Goal: Task Accomplishment & Management: Manage account settings

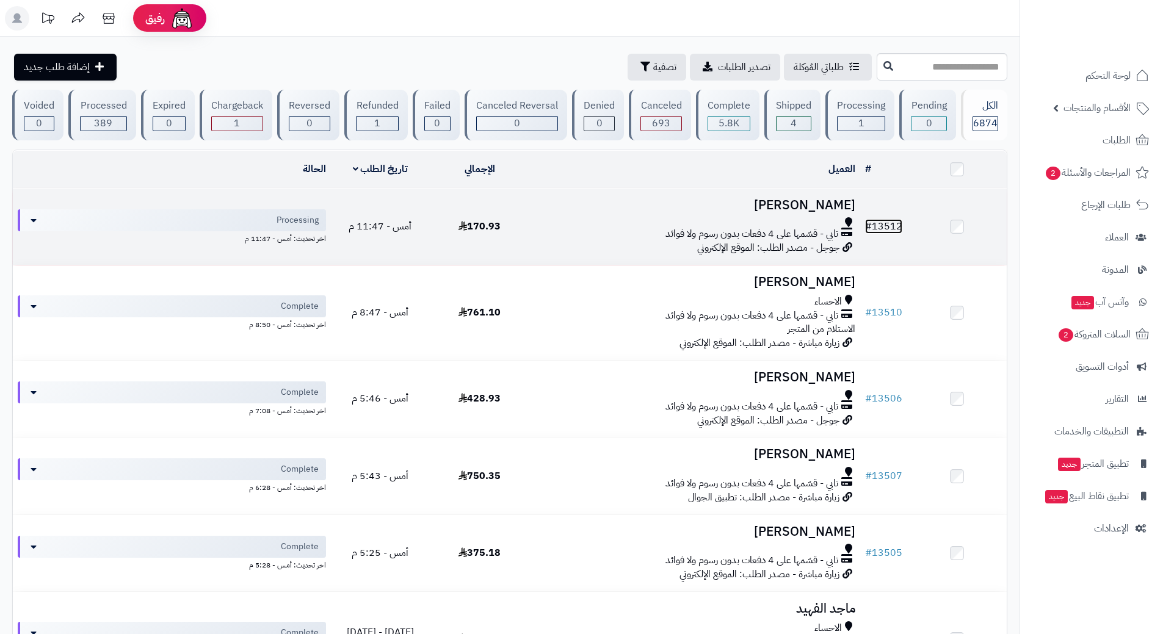
click at [902, 225] on link "# 13512" at bounding box center [883, 226] width 37 height 15
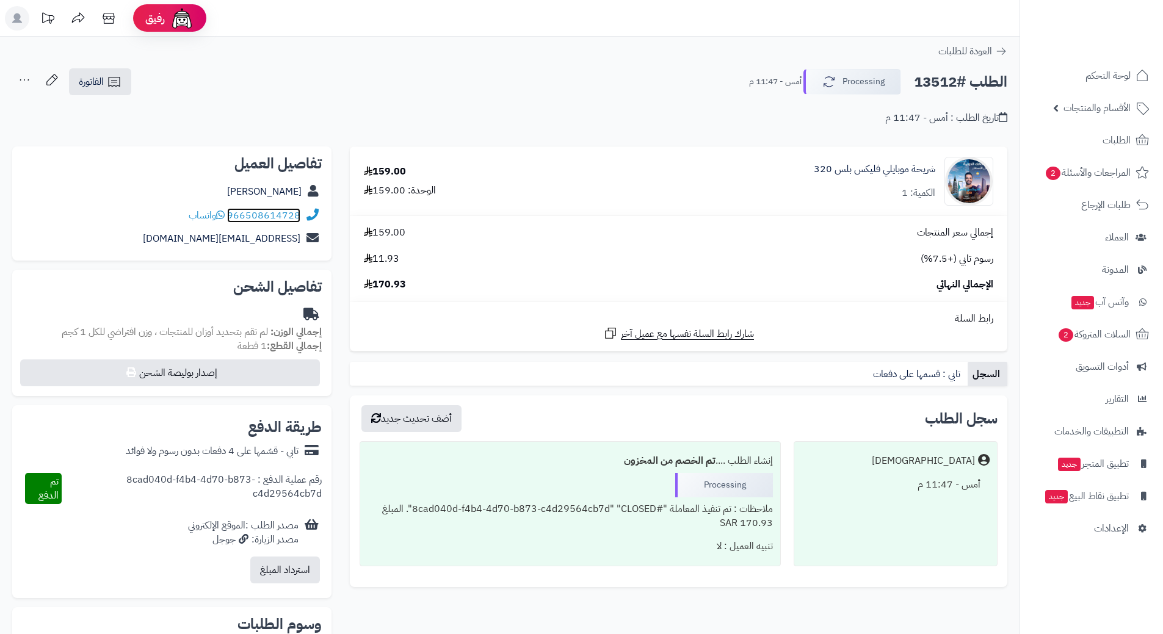
click at [290, 216] on link "966508614728" at bounding box center [263, 215] width 73 height 15
click at [871, 80] on button "Processing" at bounding box center [853, 81] width 98 height 26
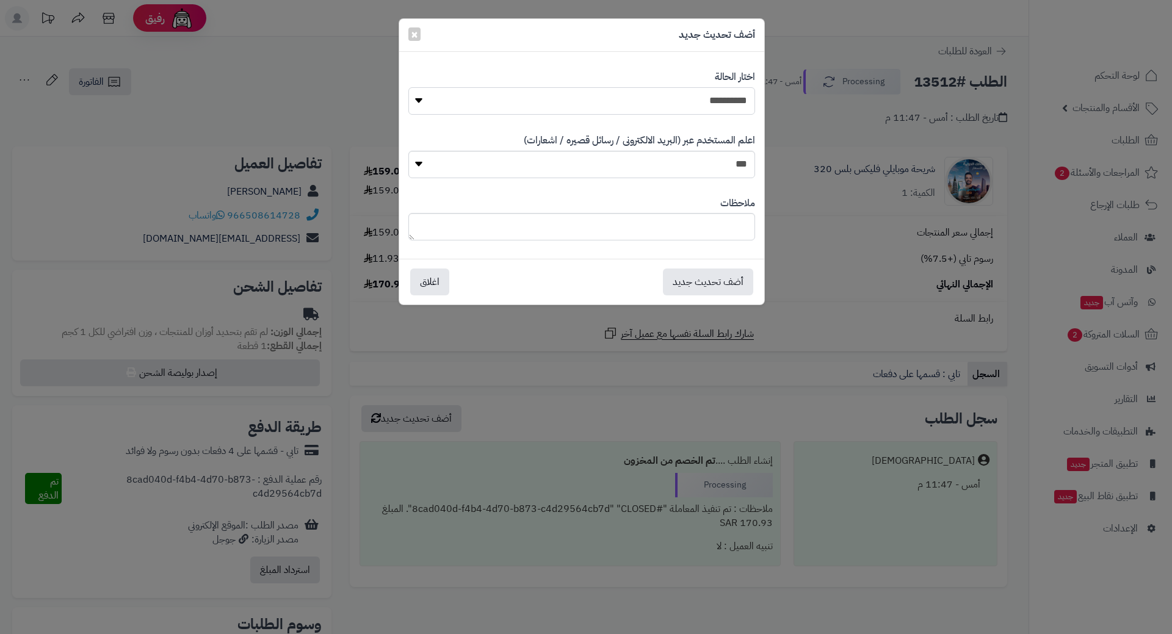
click at [748, 105] on select "**********" at bounding box center [582, 100] width 347 height 27
select select "*"
click at [409, 87] on select "**********" at bounding box center [582, 100] width 347 height 27
click at [718, 275] on button "أضف تحديث جديد" at bounding box center [708, 281] width 90 height 27
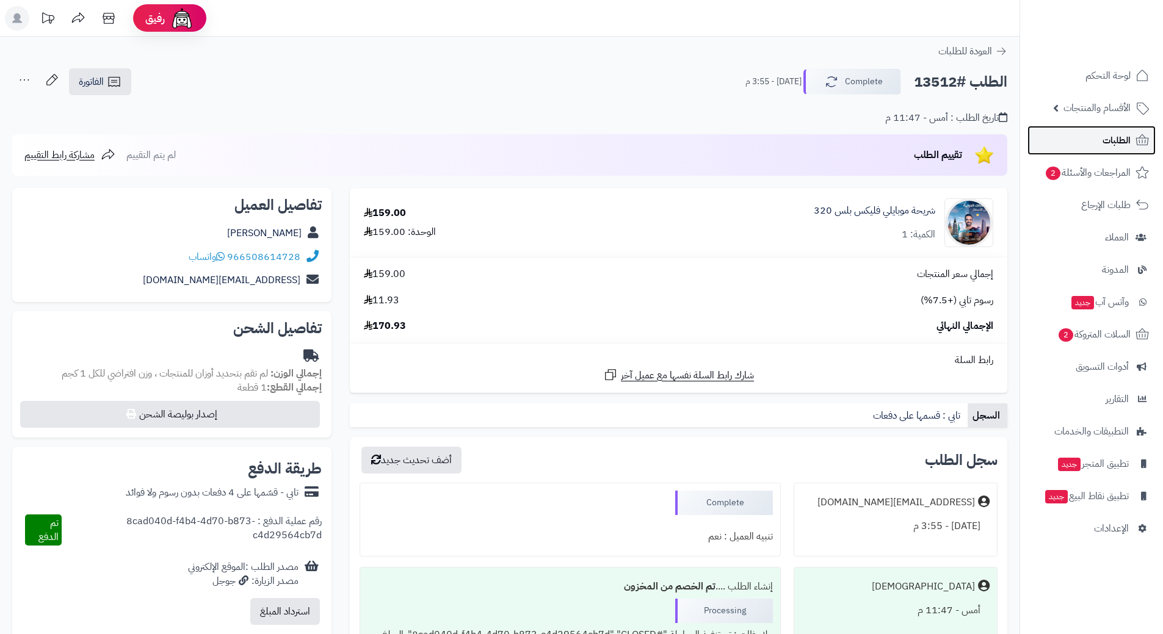
click at [1114, 139] on span "الطلبات" at bounding box center [1117, 140] width 28 height 17
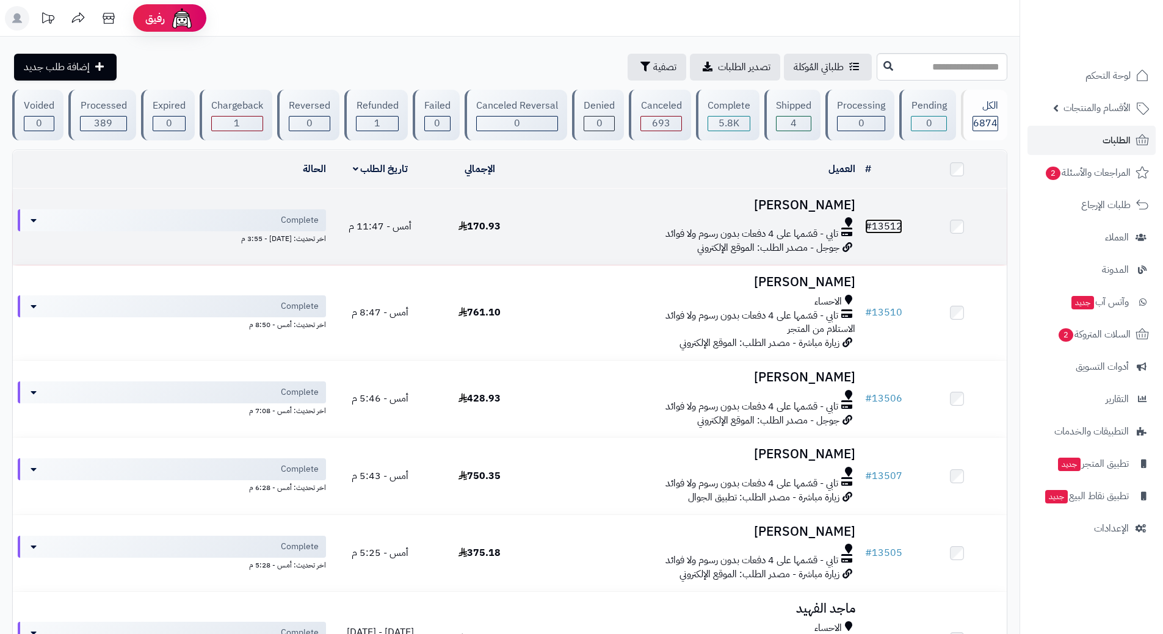
click at [884, 223] on link "# 13512" at bounding box center [883, 226] width 37 height 15
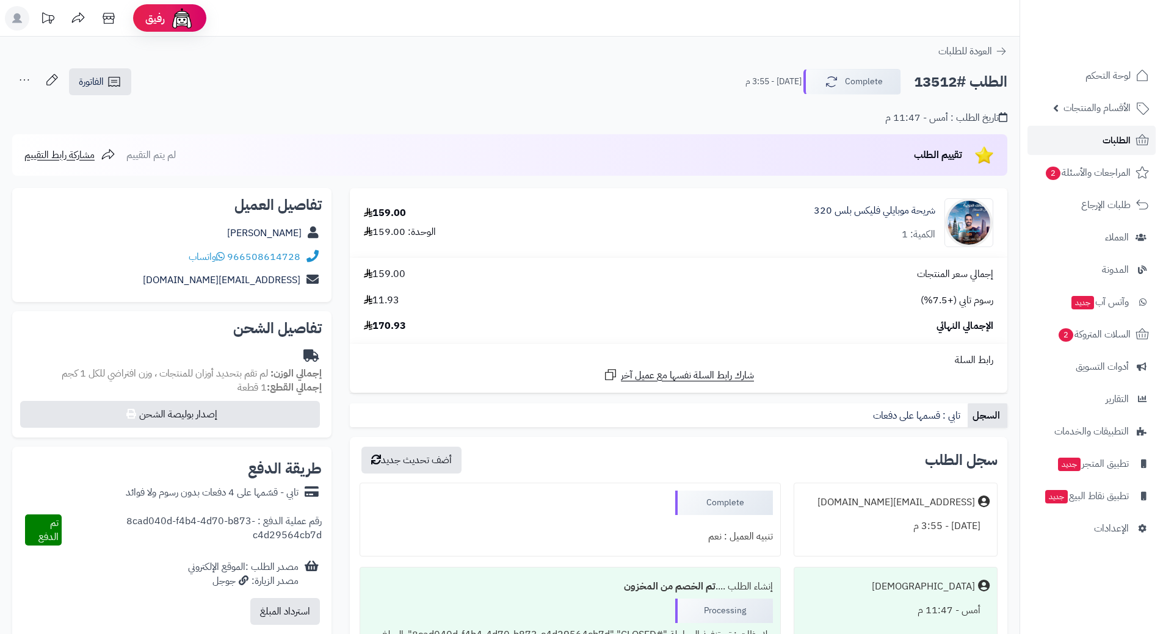
click at [1117, 137] on span "الطلبات" at bounding box center [1117, 140] width 28 height 17
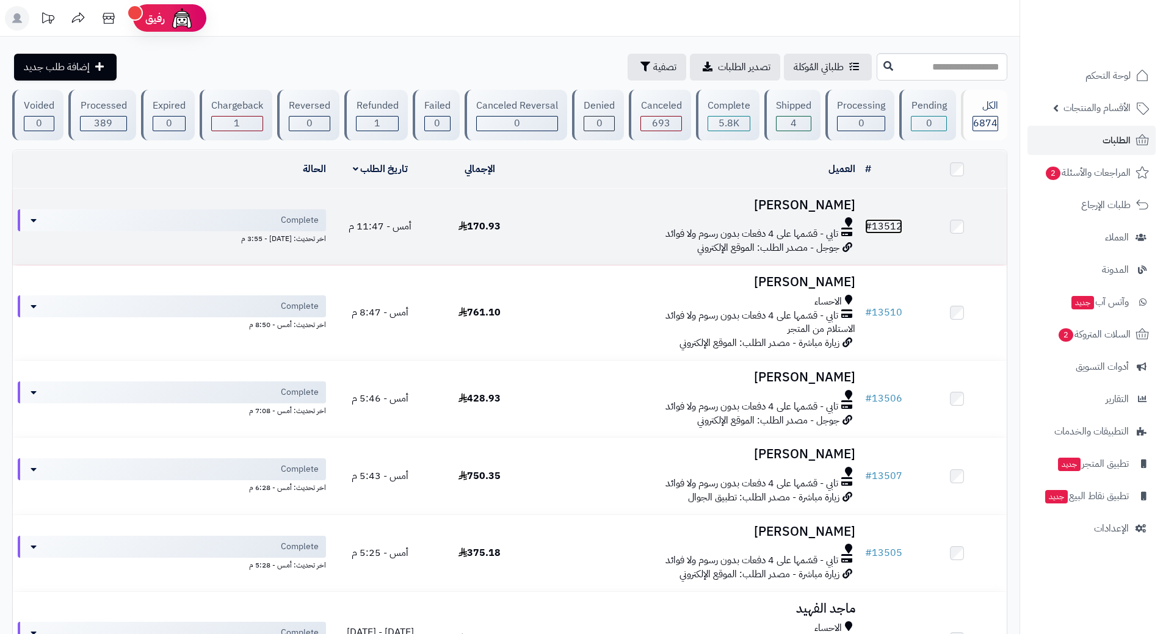
click at [885, 227] on link "# 13512" at bounding box center [883, 226] width 37 height 15
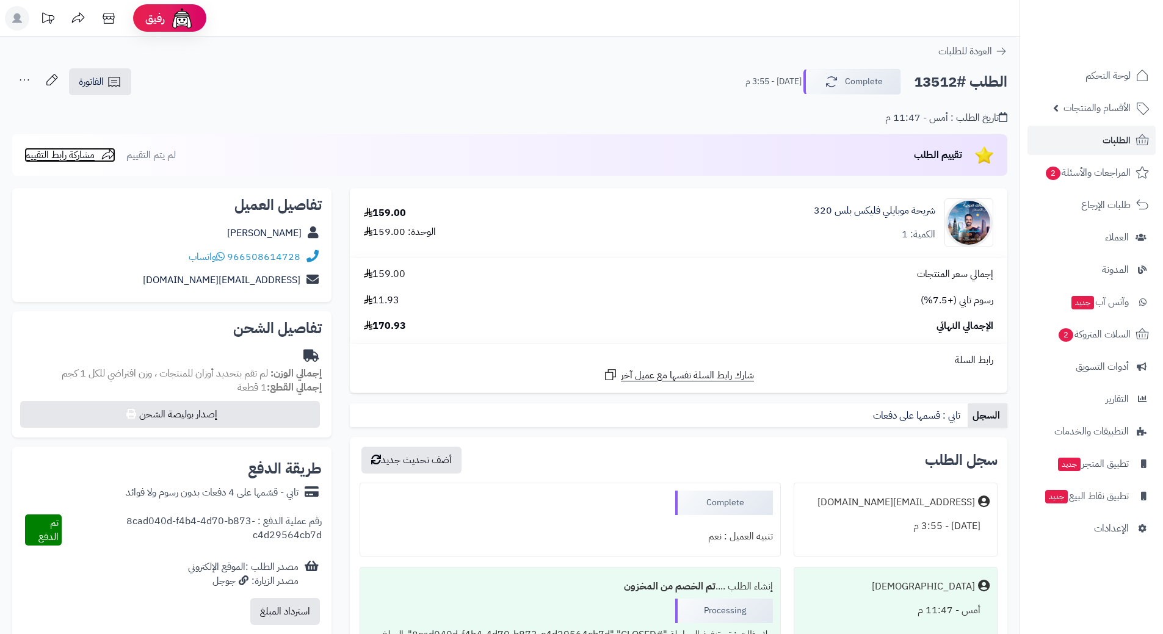
click at [58, 156] on span "مشاركة رابط التقييم" at bounding box center [59, 155] width 70 height 15
click at [1111, 162] on link "المراجعات والأسئلة 2" at bounding box center [1092, 172] width 128 height 29
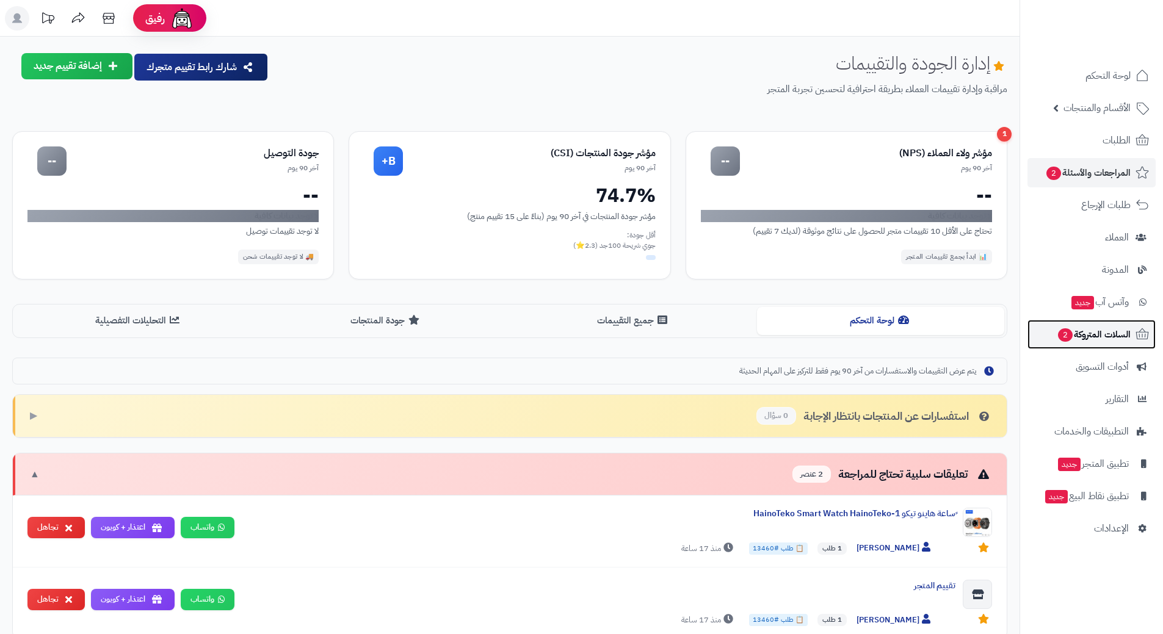
click at [1113, 331] on span "السلات المتروكة 2" at bounding box center [1094, 334] width 74 height 17
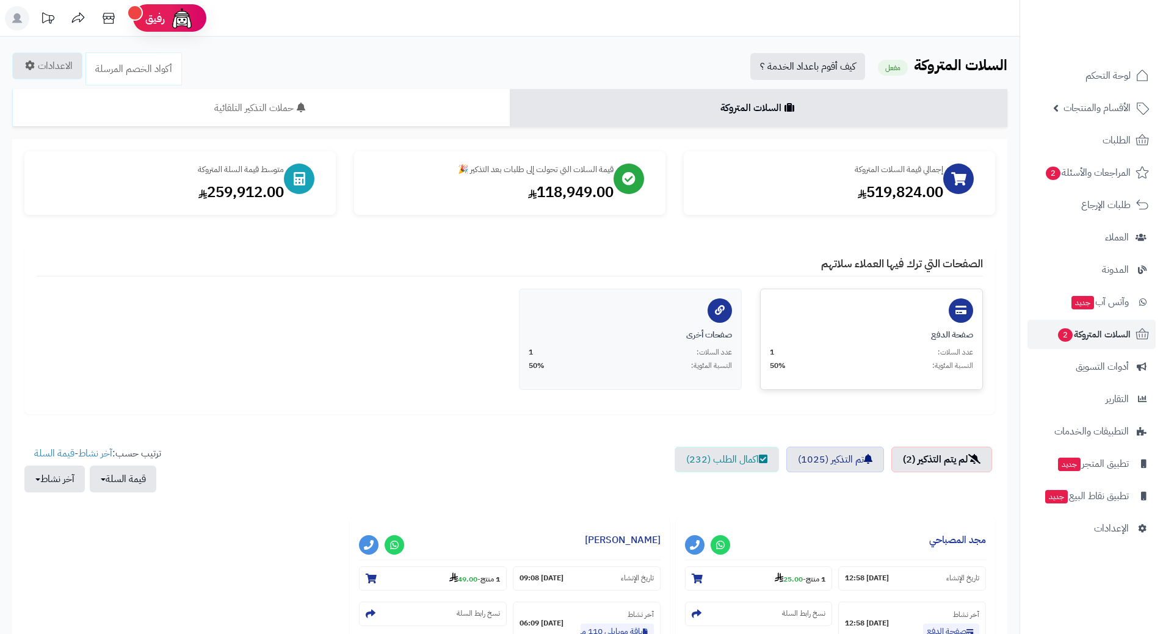
click at [874, 354] on div "عدد السلات: 1" at bounding box center [871, 352] width 203 height 10
click at [641, 352] on div "عدد السلات: 1" at bounding box center [630, 352] width 203 height 10
click at [721, 457] on link "اكمال الطلب (232)" at bounding box center [727, 460] width 104 height 26
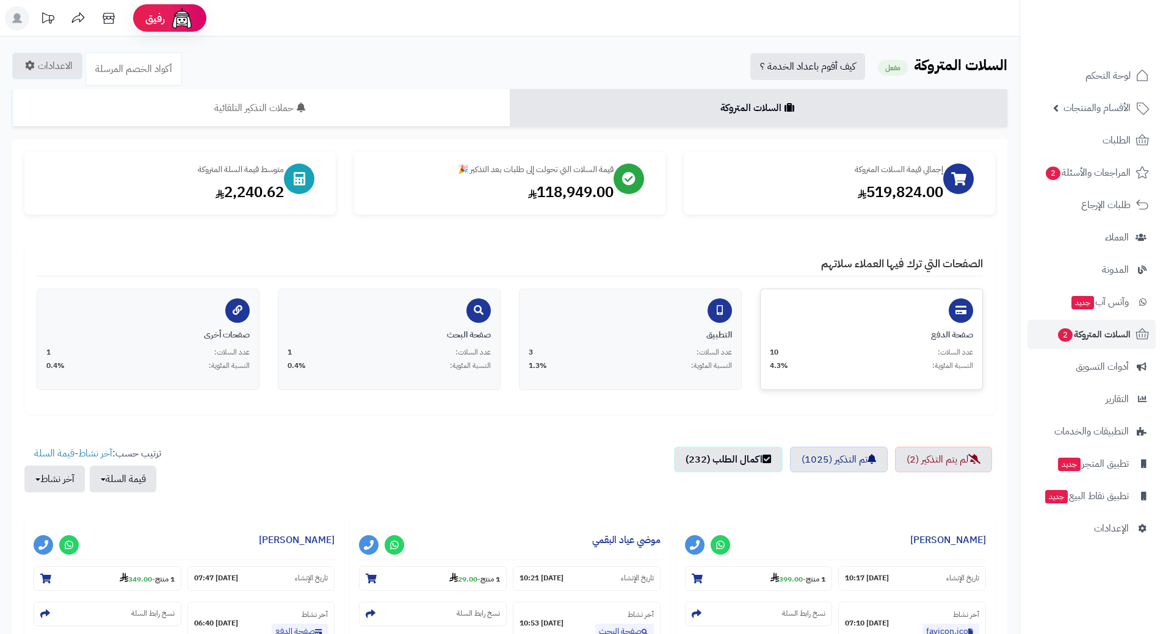
click at [879, 354] on div "عدد السلات: 10" at bounding box center [871, 352] width 203 height 10
click at [628, 319] on div "التطبيق عدد السلات: 3 النسبة المئوية: 1.3%" at bounding box center [630, 339] width 223 height 101
click at [415, 329] on div "صفحة البحث" at bounding box center [389, 335] width 203 height 12
click at [92, 316] on div "صفحات أخرى عدد السلات: 1 النسبة المئوية: 0.4%" at bounding box center [148, 339] width 223 height 101
click at [718, 456] on link "اكمال الطلب (232)" at bounding box center [728, 460] width 109 height 26
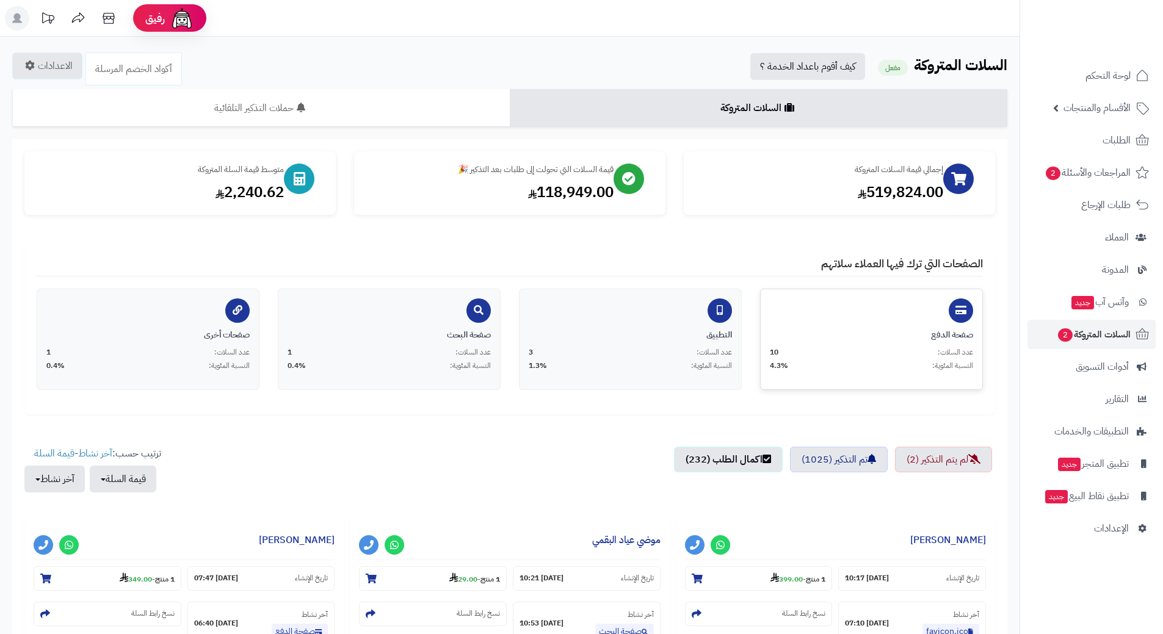
click at [860, 303] on div "صفحة الدفع عدد السلات: 10 النسبة المئوية: 4.3%" at bounding box center [871, 339] width 223 height 101
click at [654, 325] on div "التطبيق عدد السلات: 3 النسبة المئوية: 1.3%" at bounding box center [630, 339] width 223 height 101
click at [1118, 336] on span "السلات المتروكة 2" at bounding box center [1094, 334] width 74 height 17
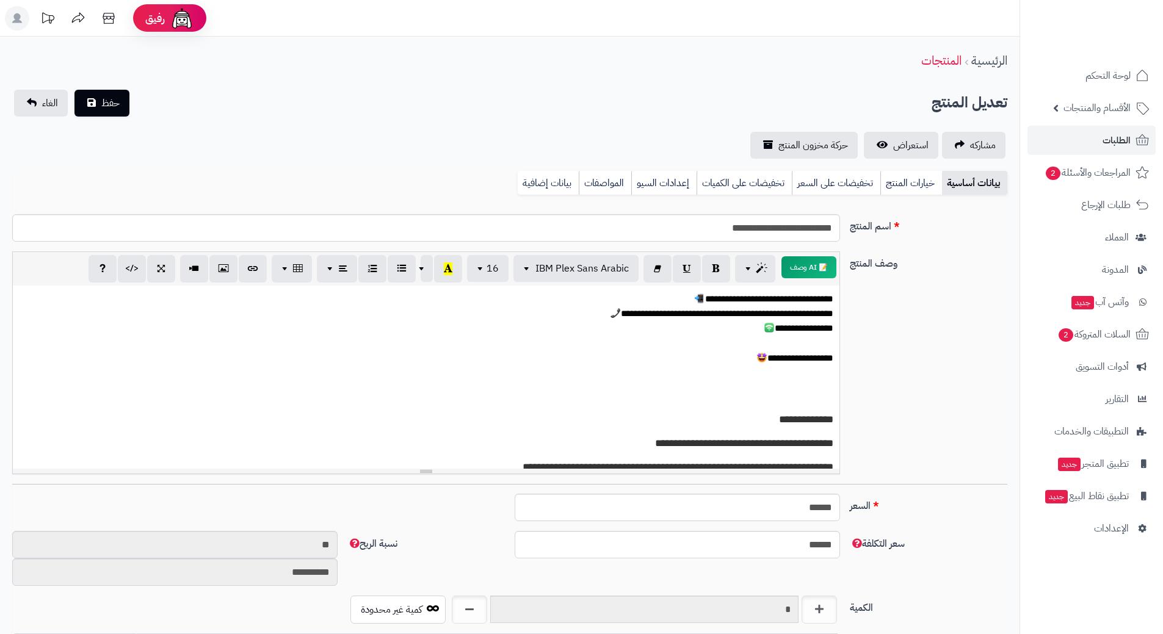
scroll to position [1069, 0]
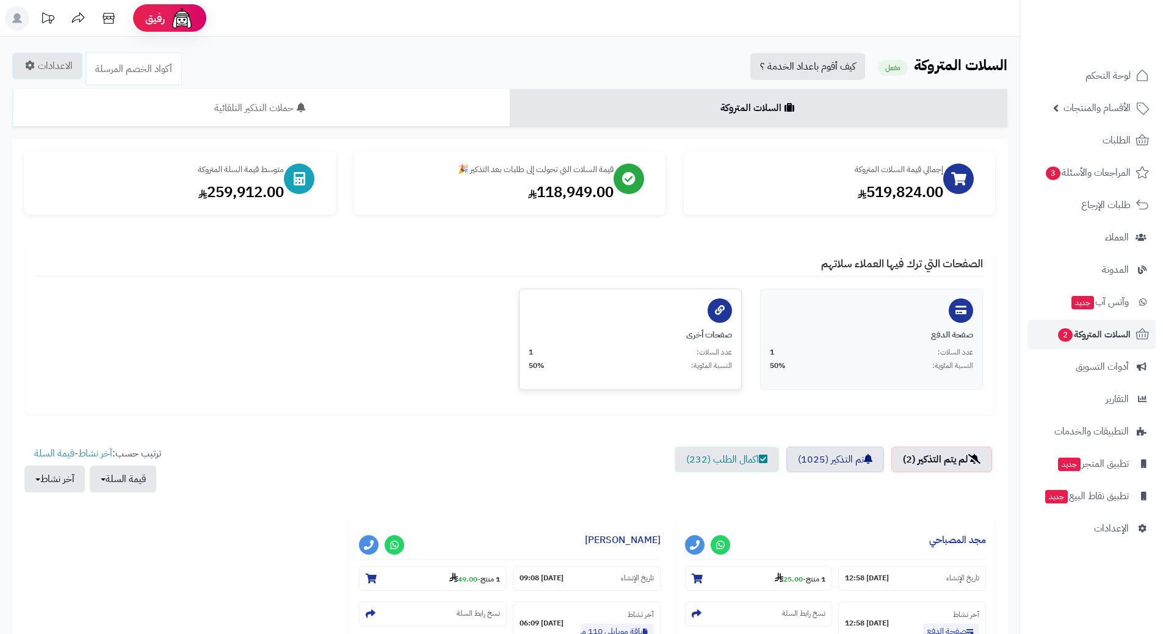
click at [722, 312] on div at bounding box center [720, 311] width 24 height 24
click at [940, 454] on link "لم يتم التذكير (2)" at bounding box center [942, 460] width 101 height 26
click at [1127, 144] on span "الطلبات" at bounding box center [1117, 140] width 28 height 17
